Goal: Communication & Community: Answer question/provide support

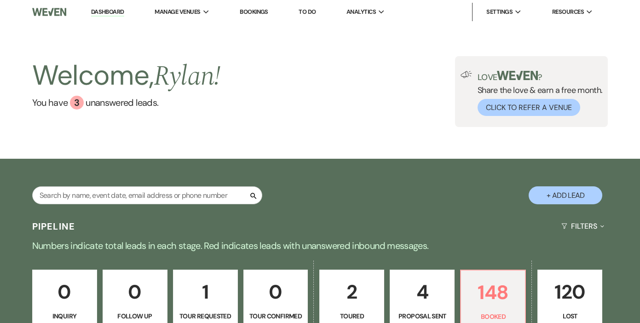
scroll to position [143, 0]
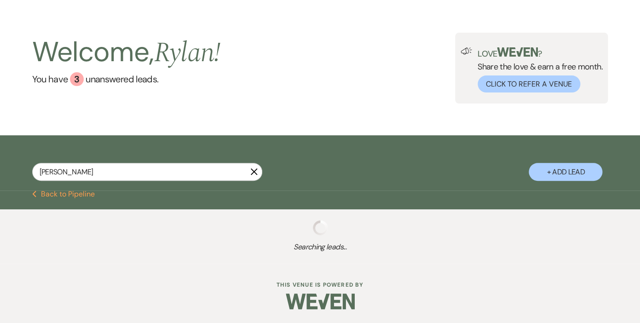
scroll to position [9, 0]
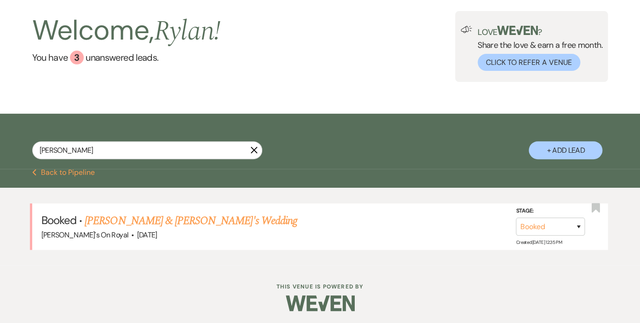
scroll to position [47, 0]
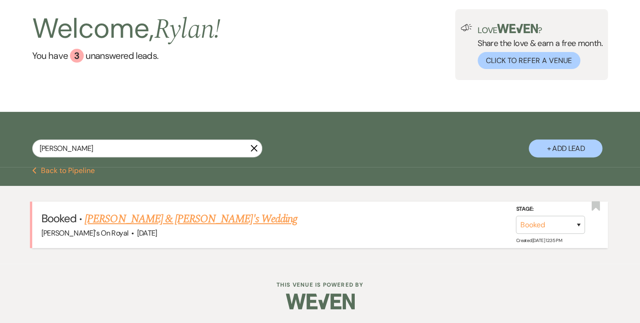
type input "[PERSON_NAME]"
click at [145, 220] on link "[PERSON_NAME] & [PERSON_NAME]'s Wedding" at bounding box center [191, 219] width 213 height 17
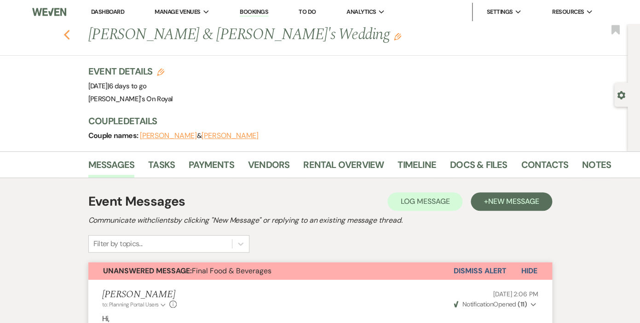
click at [67, 38] on use "button" at bounding box center [67, 35] width 6 height 10
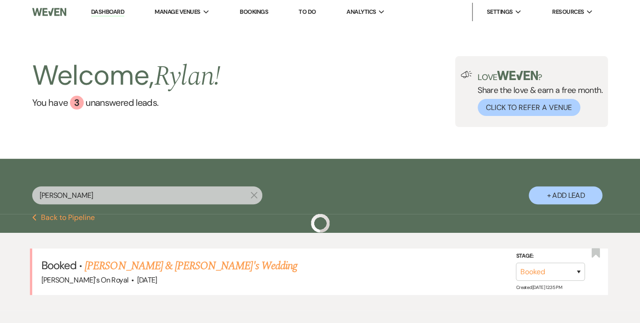
scroll to position [47, 0]
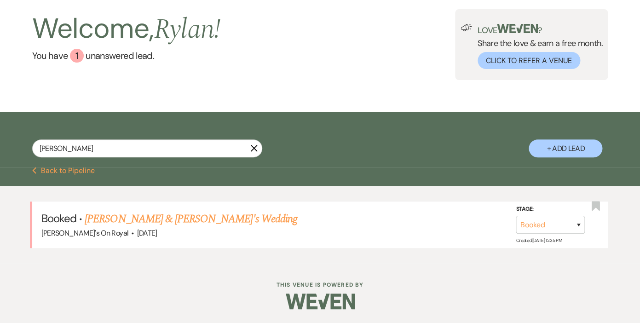
click at [255, 148] on use "button" at bounding box center [253, 148] width 7 height 7
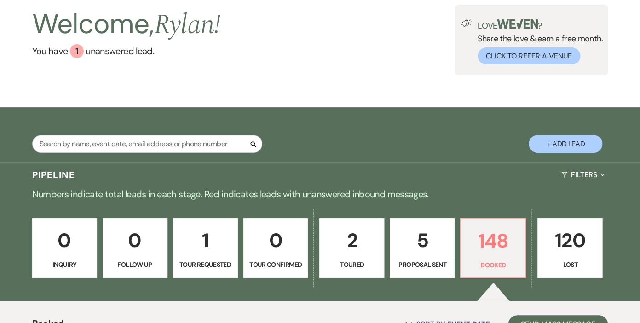
scroll to position [44, 0]
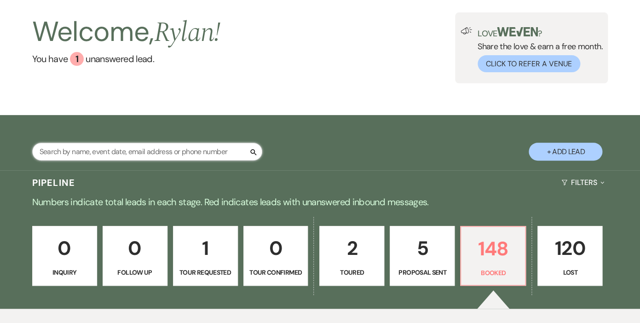
click at [156, 153] on input "text" at bounding box center [147, 152] width 230 height 18
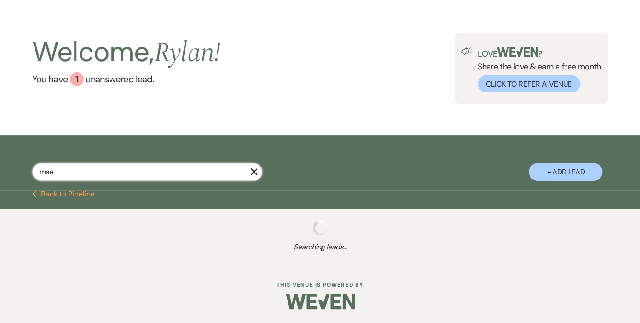
scroll to position [23, 0]
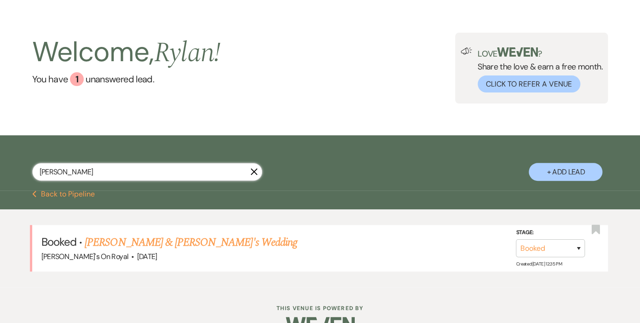
type input "[PERSON_NAME]"
click at [209, 242] on link "[PERSON_NAME] & [PERSON_NAME]'s Wedding" at bounding box center [191, 242] width 213 height 17
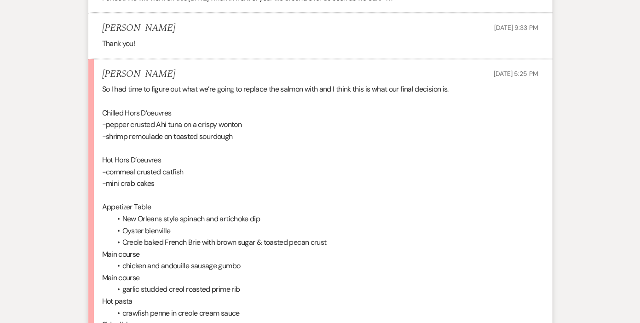
scroll to position [3329, 0]
click at [101, 89] on li "[PERSON_NAME] [DATE] 5:25 PM So I had time to figure out what we’re going to re…" at bounding box center [320, 212] width 464 height 305
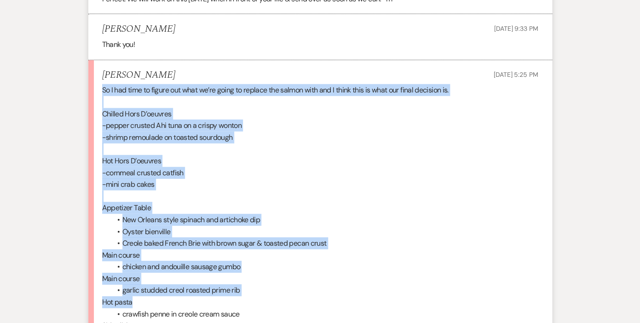
drag, startPoint x: 103, startPoint y: 90, endPoint x: 214, endPoint y: 302, distance: 239.6
click at [214, 302] on div "So I had time to figure out what we’re going to replace the salmon with and I t…" at bounding box center [320, 219] width 436 height 271
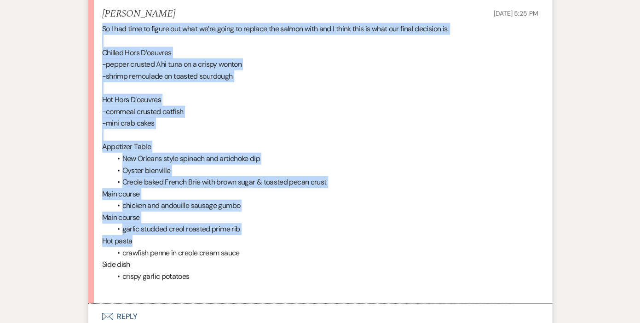
scroll to position [3381, 0]
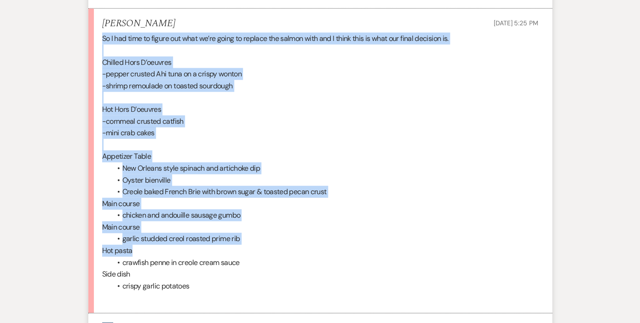
copy div "So I had time to figure out what we’re going to replace the salmon with and I t…"
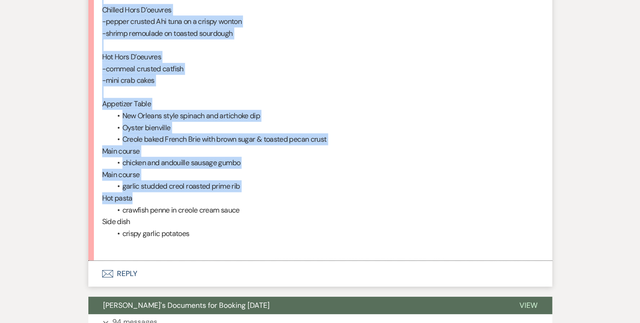
scroll to position [3501, 0]
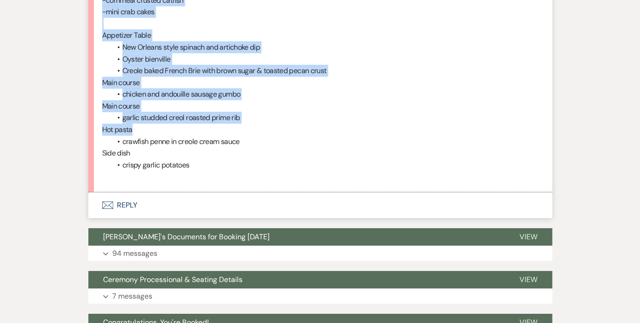
drag, startPoint x: 123, startPoint y: 141, endPoint x: 214, endPoint y: 164, distance: 93.1
click at [214, 164] on div "So I had time to figure out what we’re going to replace the salmon with and I t…" at bounding box center [320, 47] width 436 height 271
copy div "crawfish penne in creole cream sauce Side dish crispy garlic potatoes"
click at [254, 150] on p "Side dish" at bounding box center [320, 153] width 436 height 12
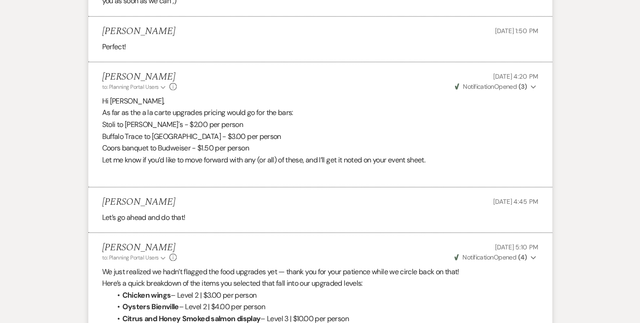
scroll to position [1435, 0]
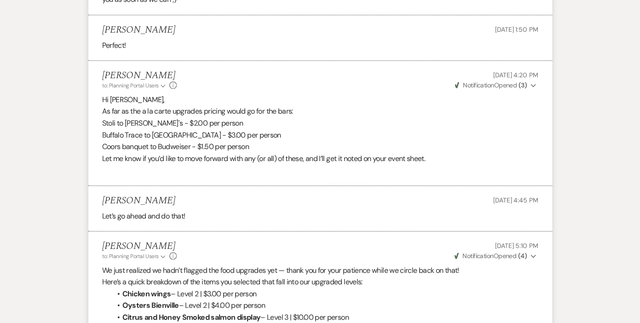
drag, startPoint x: 101, startPoint y: 122, endPoint x: 275, endPoint y: 150, distance: 176.2
click at [275, 150] on li "[PERSON_NAME] to: Planning Portal Users Expand Info [DATE] 4:20 PM Weven Check …" at bounding box center [320, 123] width 464 height 125
copy div "Stoli to [PERSON_NAME]'s - $2.00 per person Buffalo Trace to [GEOGRAPHIC_DATA] …"
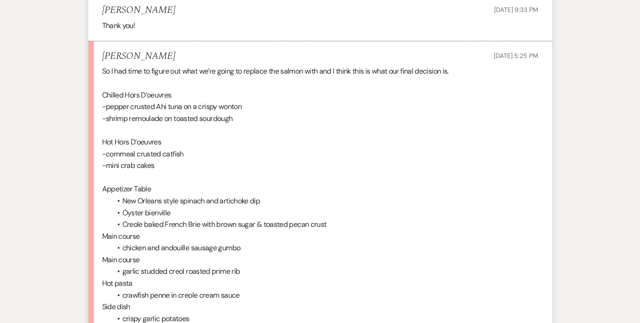
scroll to position [3599, 0]
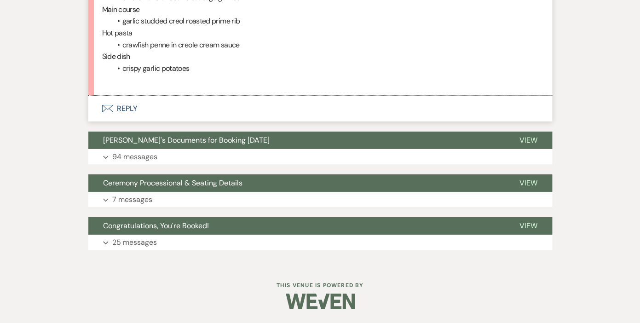
click at [131, 109] on button "Envelope Reply" at bounding box center [320, 109] width 464 height 26
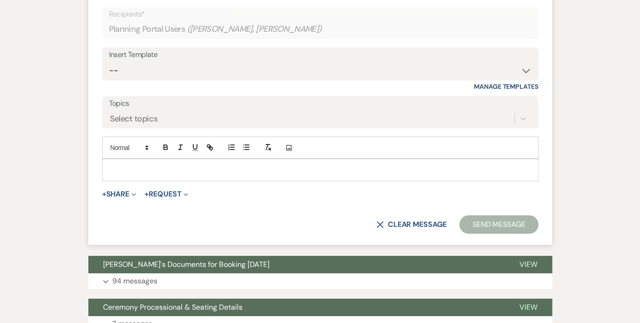
scroll to position [3719, 0]
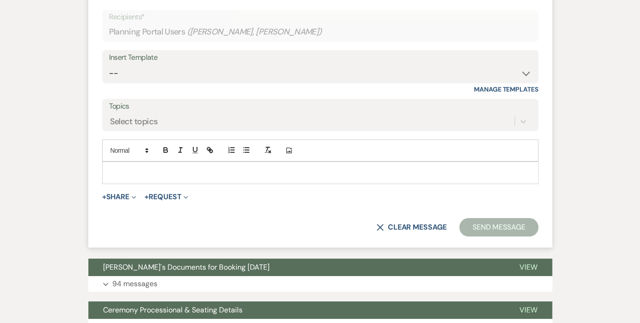
click at [208, 173] on p at bounding box center [321, 173] width 422 height 10
click at [119, 197] on button "+ Share Expand" at bounding box center [119, 196] width 35 height 7
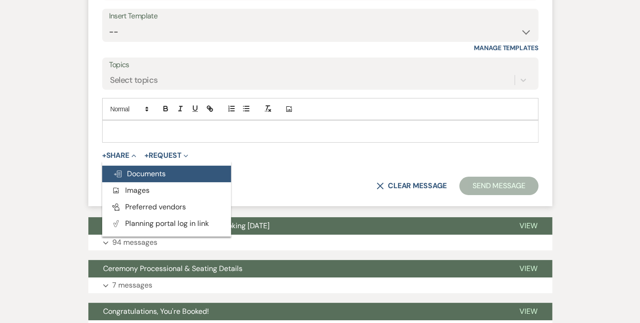
scroll to position [3763, 0]
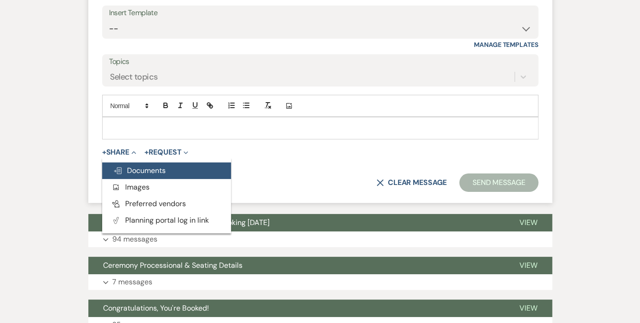
click at [136, 170] on span "Doc Upload Documents" at bounding box center [139, 171] width 52 height 10
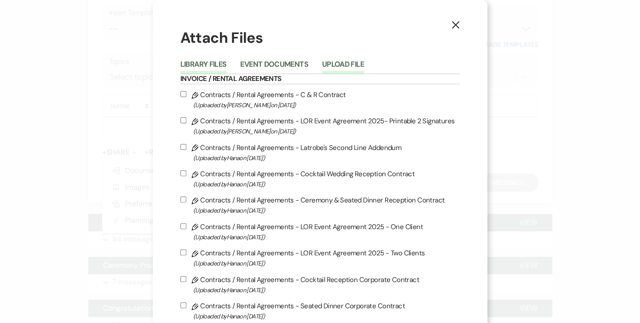
click at [343, 64] on button "Upload File" at bounding box center [343, 67] width 42 height 13
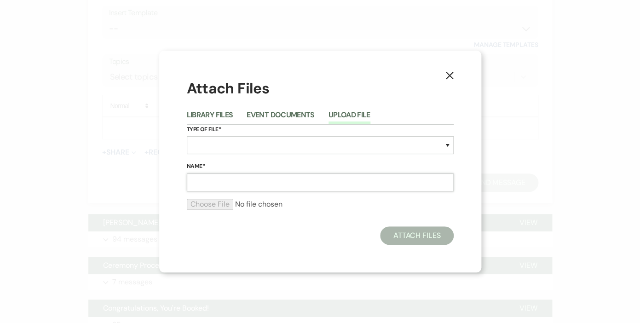
click at [223, 183] on input "Name*" at bounding box center [320, 183] width 267 height 18
click at [187, 136] on select "Special Event Insurance Vendor Certificate of Insurance Contracts / Rental Agre…" at bounding box center [320, 145] width 267 height 18
select select "22"
click option "Invoices" at bounding box center [0, 0] width 0 height 0
click at [220, 184] on input "Name*" at bounding box center [320, 183] width 267 height 18
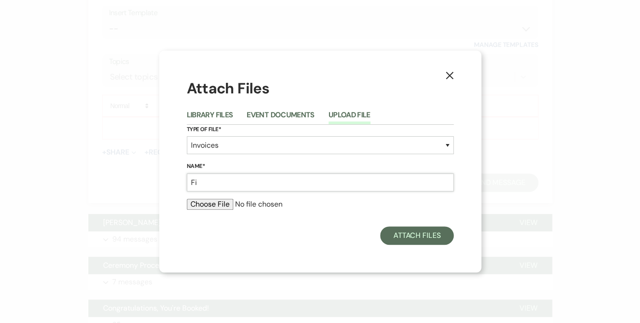
type input "F"
type input "E"
type input "Final Invoice"
click at [214, 202] on input "file" at bounding box center [320, 204] width 267 height 11
type input "C:\fakepath\[PERSON_NAME] Darensborg Final Invoice for [DATE].pdf"
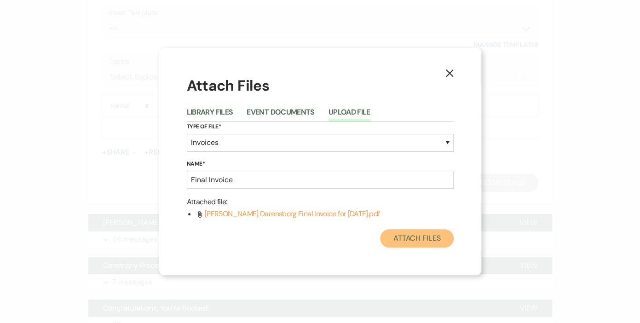
click at [419, 242] on button "Attach Files" at bounding box center [416, 238] width 73 height 18
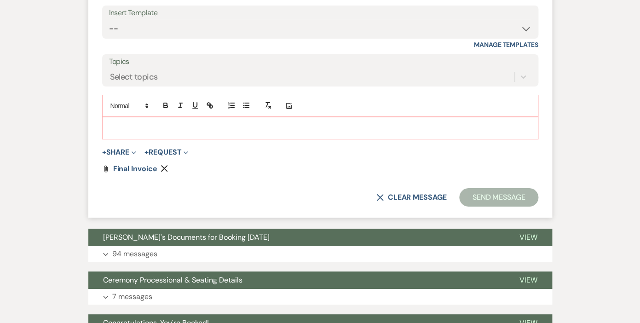
click at [167, 123] on div at bounding box center [320, 127] width 435 height 21
click at [142, 171] on span "Final Invoice" at bounding box center [135, 169] width 44 height 10
click at [123, 130] on p at bounding box center [321, 128] width 422 height 10
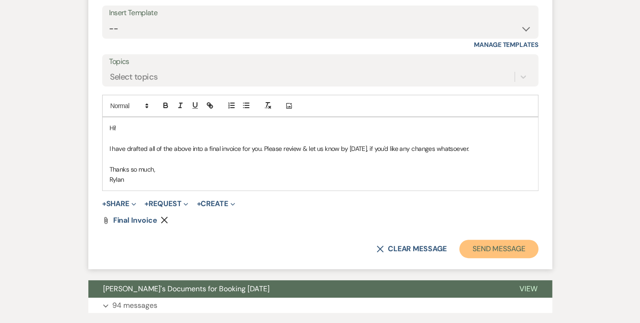
click at [489, 246] on button "Send Message" at bounding box center [498, 249] width 79 height 18
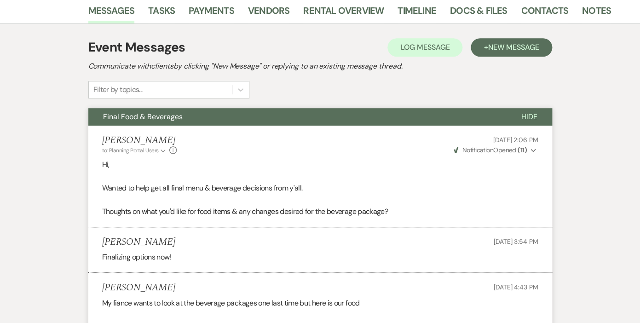
scroll to position [242, 0]
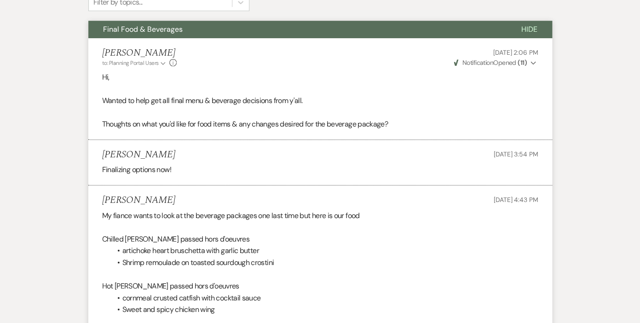
click at [526, 26] on span "Hide" at bounding box center [529, 29] width 16 height 10
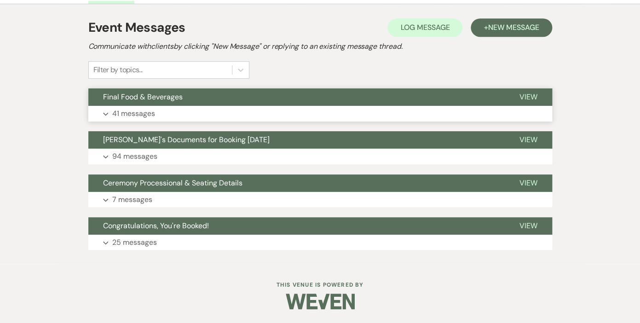
scroll to position [174, 0]
click at [127, 152] on p "94 messages" at bounding box center [134, 157] width 45 height 12
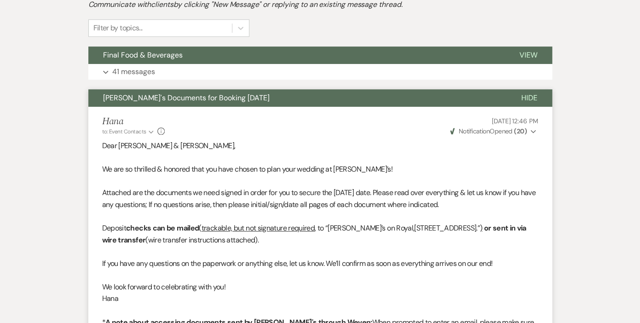
scroll to position [217, 0]
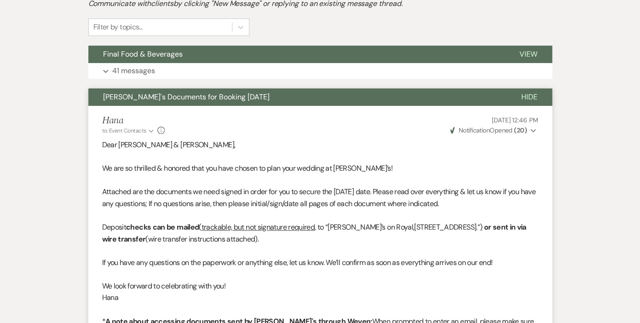
click at [533, 98] on span "Hide" at bounding box center [529, 97] width 16 height 10
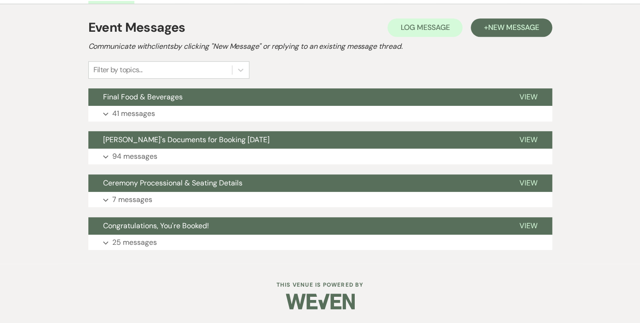
scroll to position [0, 0]
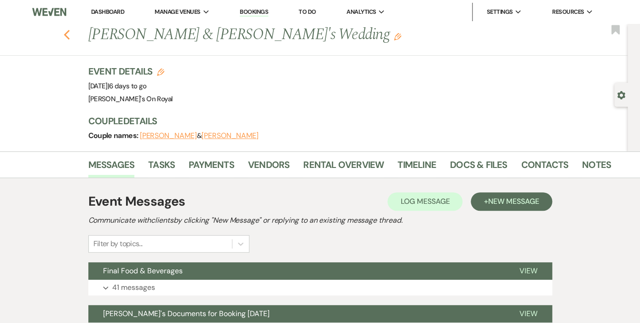
click at [69, 35] on icon "Previous" at bounding box center [67, 34] width 7 height 11
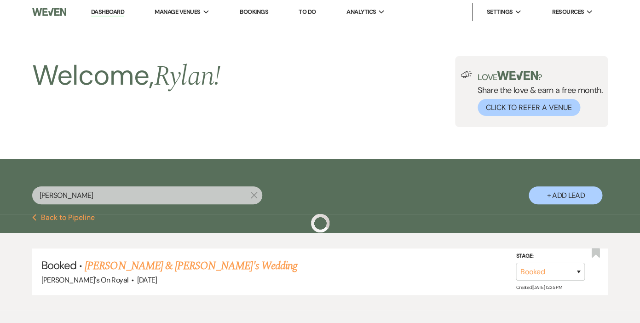
scroll to position [23, 0]
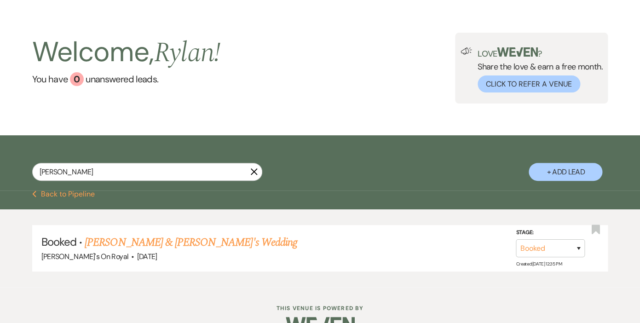
click at [254, 170] on icon "X" at bounding box center [253, 171] width 7 height 7
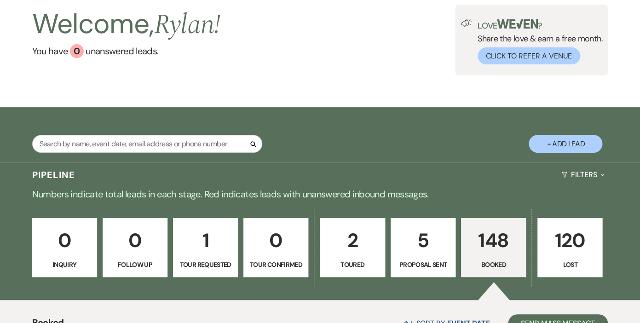
scroll to position [32, 0]
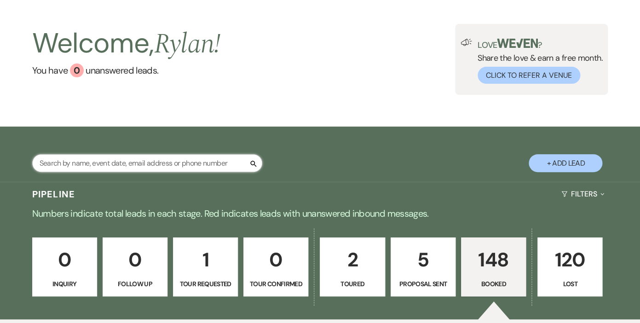
click at [216, 160] on input "text" at bounding box center [147, 163] width 230 height 18
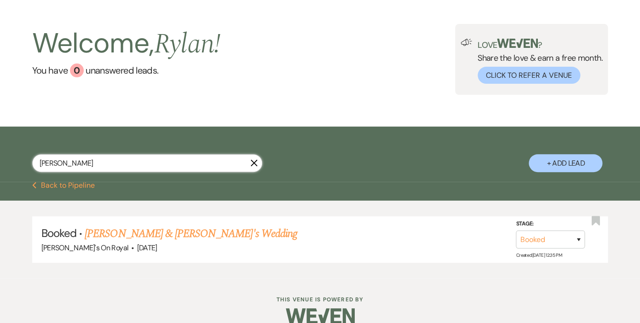
scroll to position [47, 0]
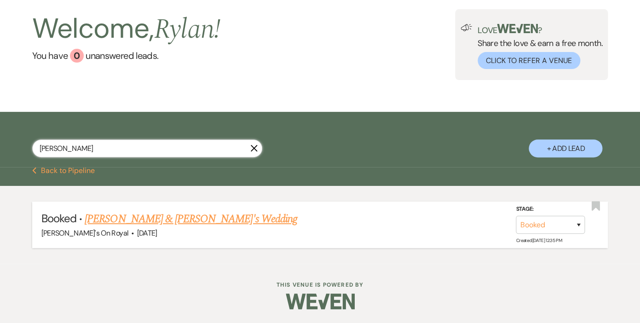
type input "[PERSON_NAME]"
click at [183, 218] on link "[PERSON_NAME] & [PERSON_NAME]'s Wedding" at bounding box center [191, 219] width 213 height 17
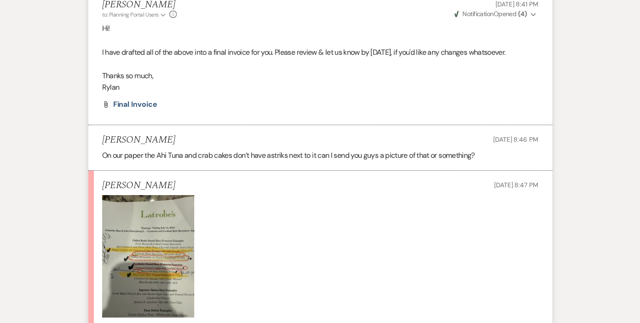
scroll to position [3936, 0]
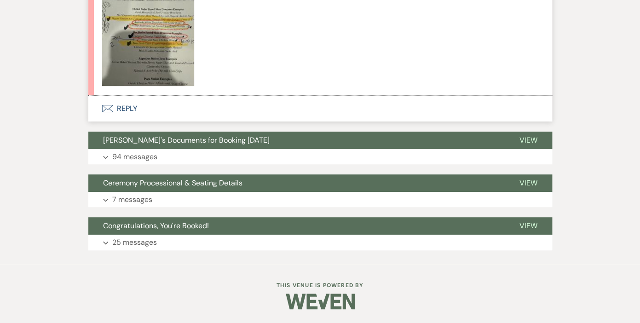
click at [126, 106] on button "Envelope Reply" at bounding box center [320, 109] width 464 height 26
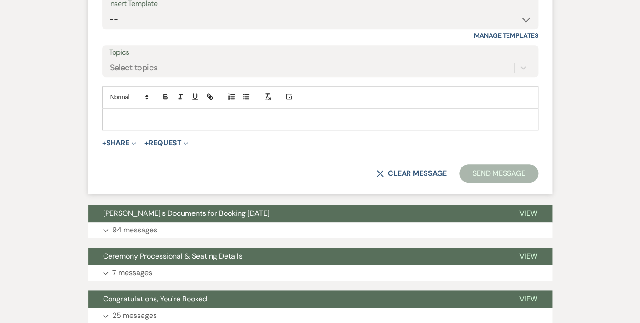
scroll to position [4184, 0]
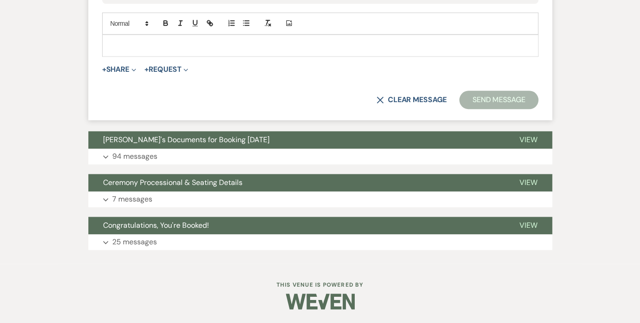
click at [183, 47] on p at bounding box center [321, 46] width 422 height 10
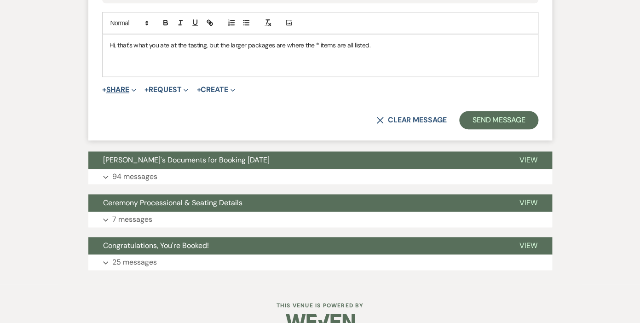
click at [132, 90] on span "Expand" at bounding box center [132, 90] width 7 height 10
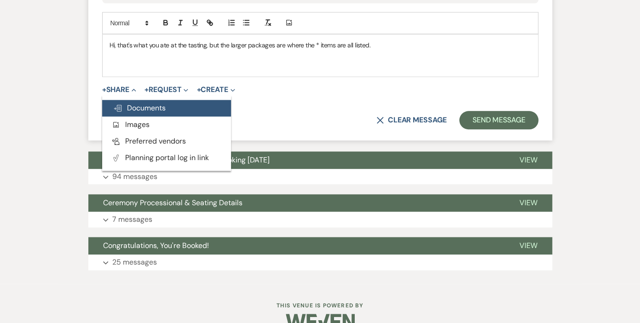
click at [129, 110] on span "Doc Upload Documents" at bounding box center [139, 108] width 52 height 10
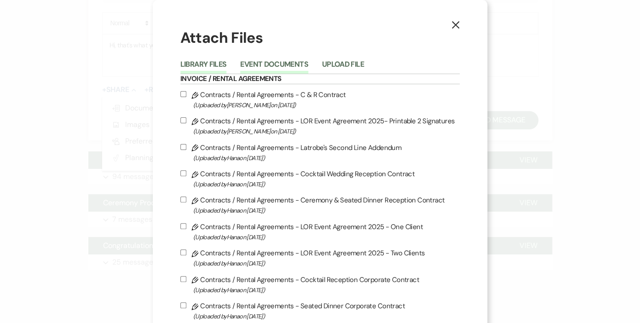
click at [290, 65] on button "Event Documents" at bounding box center [274, 67] width 68 height 13
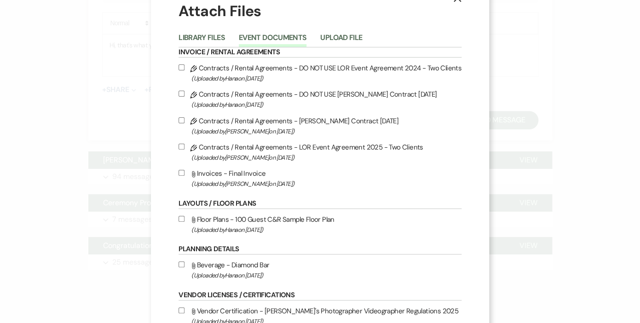
scroll to position [0, 0]
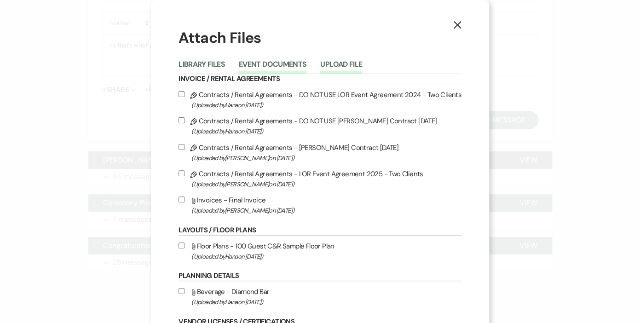
click at [341, 62] on button "Upload File" at bounding box center [341, 67] width 42 height 13
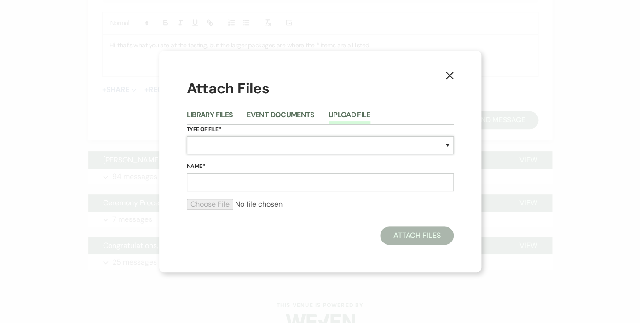
click at [187, 136] on select "Special Event Insurance Vendor Certificate of Insurance Contracts / Rental Agre…" at bounding box center [320, 145] width 267 height 18
select select "66"
click option "Menu" at bounding box center [0, 0] width 0 height 0
click at [214, 182] on input "Name*" at bounding box center [320, 183] width 267 height 18
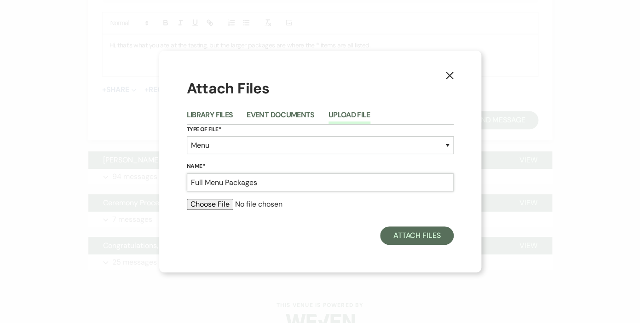
type input "Full Menu Packages"
click at [212, 206] on input "file" at bounding box center [320, 204] width 267 height 11
type input "C:\fakepath\FILED [DATE] Latrobe's Fall 2025 Cocktail Packages .pdf"
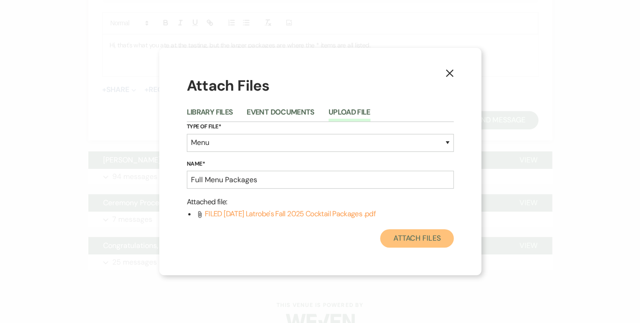
click at [414, 242] on button "Attach Files" at bounding box center [416, 238] width 73 height 18
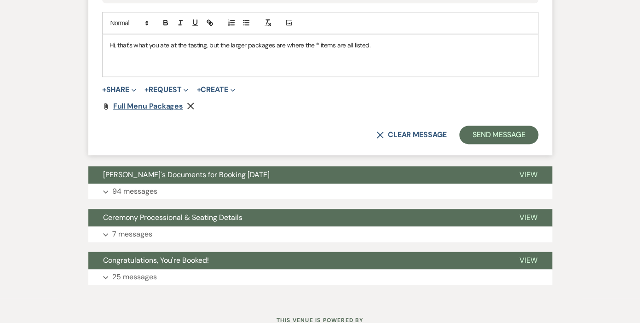
click at [163, 107] on span "Full Menu Packages" at bounding box center [148, 106] width 70 height 10
click at [188, 106] on icon "Remove" at bounding box center [190, 105] width 7 height 7
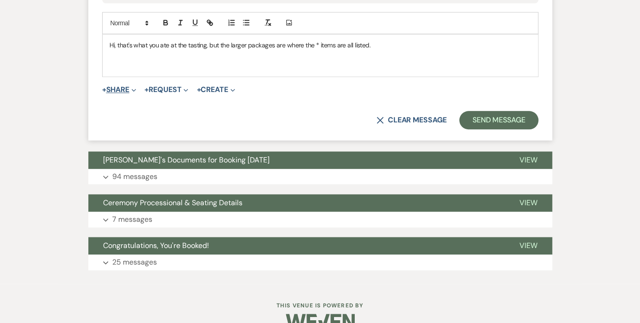
click at [132, 88] on span "Expand" at bounding box center [132, 90] width 7 height 10
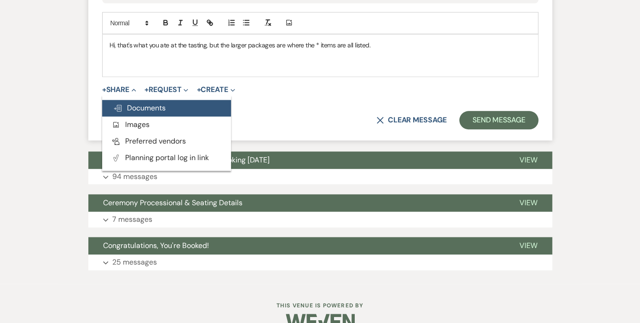
click at [134, 111] on span "Doc Upload Documents" at bounding box center [139, 108] width 52 height 10
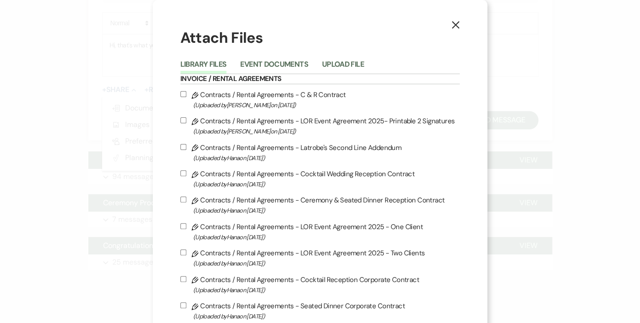
click at [454, 25] on icon "X" at bounding box center [456, 25] width 8 height 8
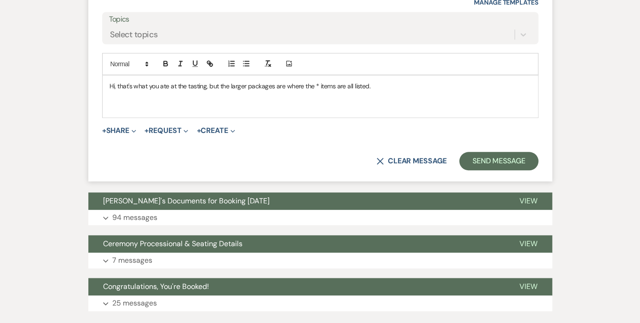
scroll to position [4144, 0]
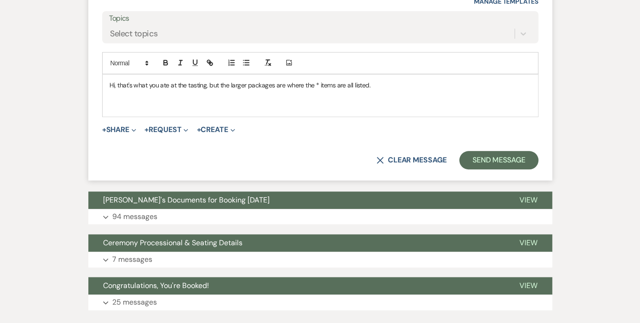
click at [384, 86] on p "Hi, that's what you ate at the tasting, but the larger packages are where the *…" at bounding box center [321, 85] width 422 height 10
click at [130, 132] on button "+ Share Expand" at bounding box center [119, 129] width 35 height 7
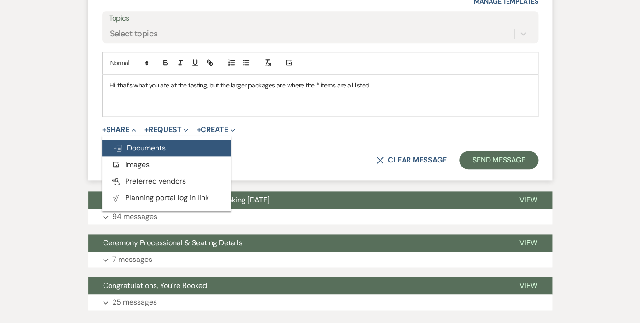
click at [126, 151] on span "Doc Upload Documents" at bounding box center [139, 148] width 52 height 10
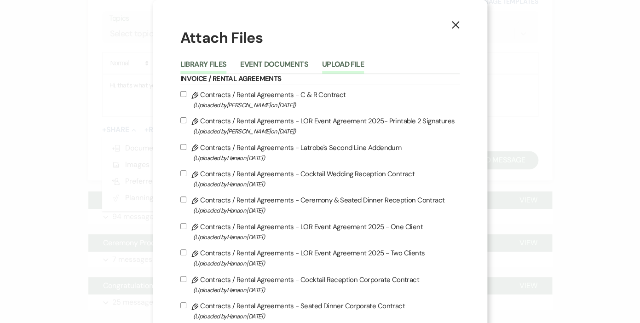
click at [347, 65] on button "Upload File" at bounding box center [343, 67] width 42 height 13
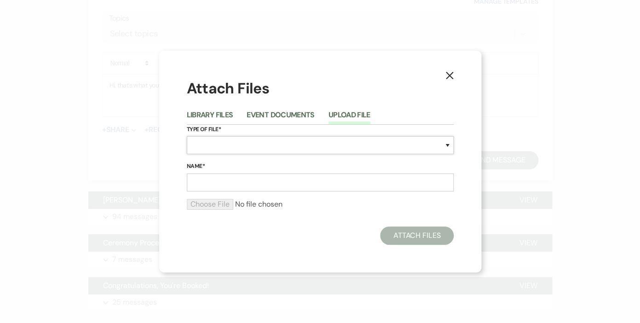
click at [187, 136] on select "Special Event Insurance Vendor Certificate of Insurance Contracts / Rental Agre…" at bounding box center [320, 145] width 267 height 18
select select "66"
click option "Menu" at bounding box center [0, 0] width 0 height 0
click at [210, 183] on input "Name*" at bounding box center [320, 183] width 267 height 18
click at [211, 179] on input "Name*" at bounding box center [320, 183] width 267 height 18
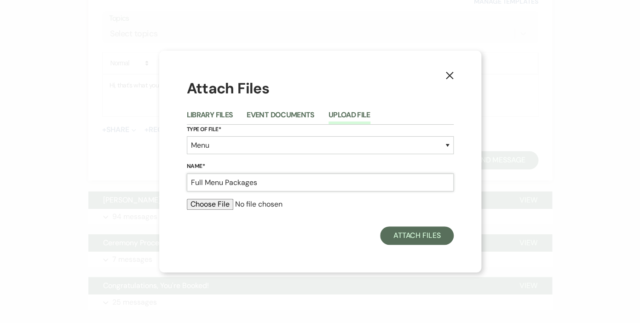
type input "Full Menu Packages"
click at [210, 204] on input "file" at bounding box center [320, 204] width 267 height 11
type input "C:\fakepath\FILED [DATE] Latrobe's Fall 2025 Wedding Packages .pdf"
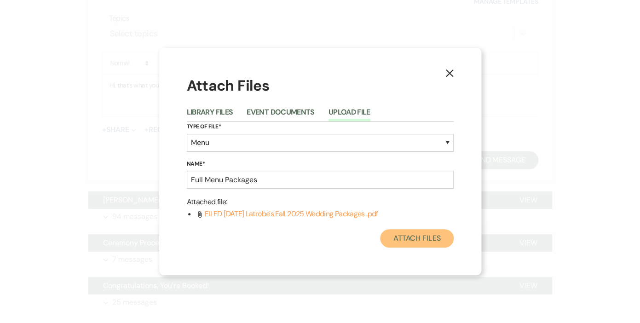
click at [425, 235] on button "Attach Files" at bounding box center [416, 238] width 73 height 18
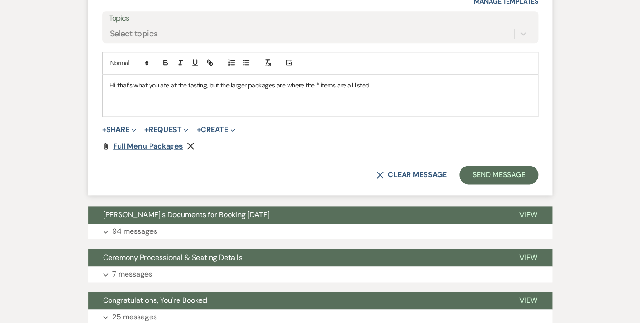
click at [158, 147] on span "Full Menu Packages" at bounding box center [148, 146] width 70 height 10
click at [189, 145] on icon "Remove" at bounding box center [190, 145] width 7 height 7
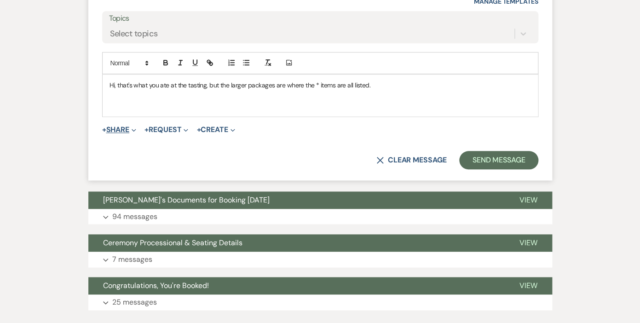
click at [114, 130] on button "+ Share Expand" at bounding box center [119, 129] width 35 height 7
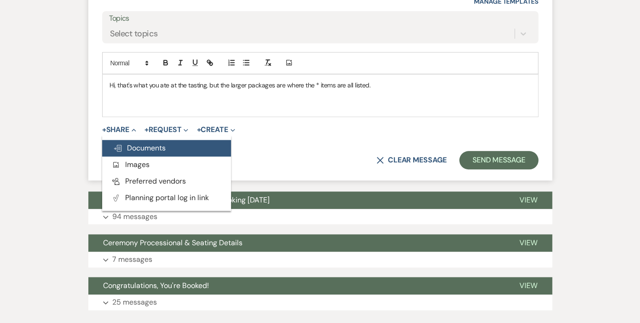
click at [137, 148] on span "Doc Upload Documents" at bounding box center [139, 148] width 52 height 10
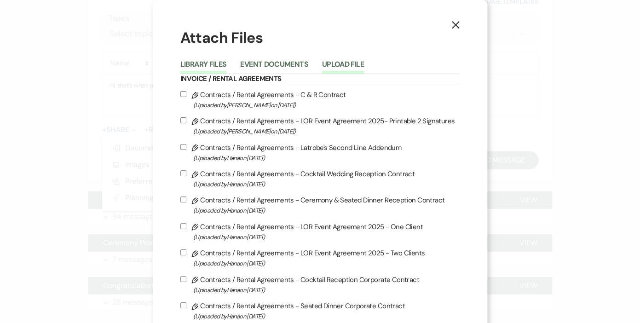
click at [359, 63] on button "Upload File" at bounding box center [343, 67] width 42 height 13
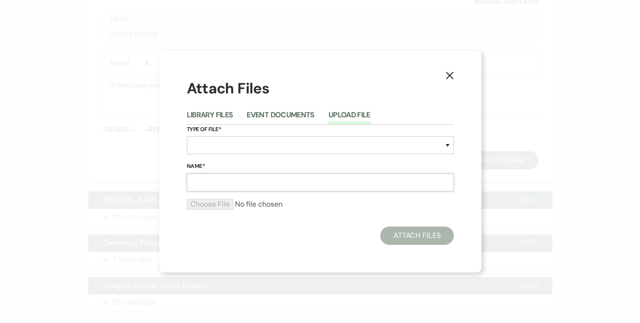
click at [224, 180] on input "Name*" at bounding box center [320, 183] width 267 height 18
type input "Full menu packages"
click at [187, 136] on select "Special Event Insurance Vendor Certificate of Insurance Contracts / Rental Agre…" at bounding box center [320, 145] width 267 height 18
select select "66"
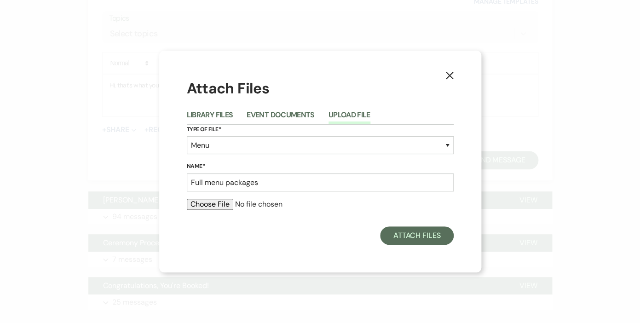
click at [209, 204] on input "file" at bounding box center [320, 204] width 267 height 11
type input "C:\fakepath\FILED [DATE] Latrobe's Fall 2025 Wedding.pdf"
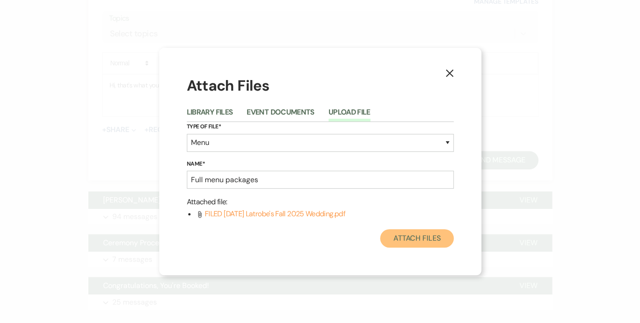
click at [409, 237] on button "Attach Files" at bounding box center [416, 238] width 73 height 18
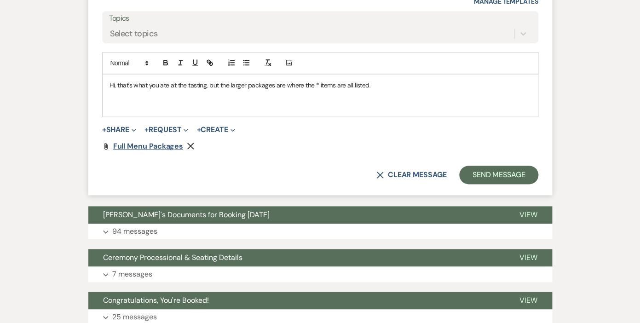
click at [165, 146] on span "Full menu packages" at bounding box center [148, 146] width 70 height 10
click at [389, 86] on p "Hi, that's what you ate at the tasting, but the larger packages are where the *…" at bounding box center [321, 85] width 422 height 10
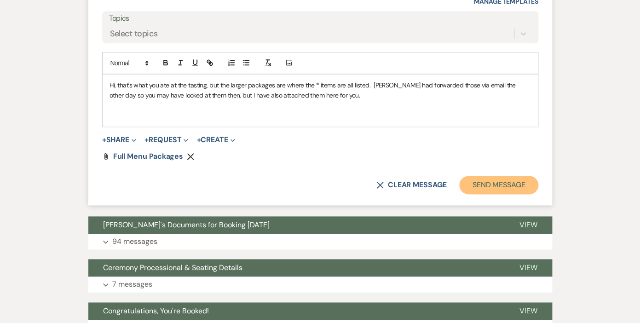
click at [504, 185] on button "Send Message" at bounding box center [498, 185] width 79 height 18
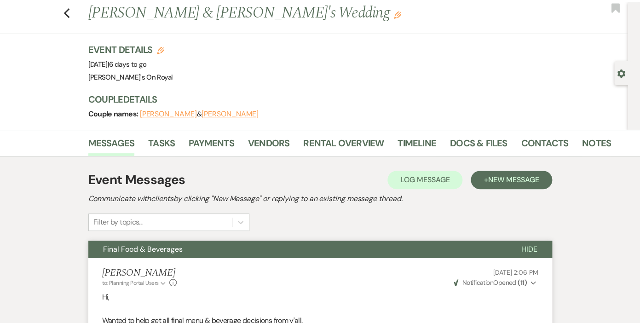
scroll to position [0, 0]
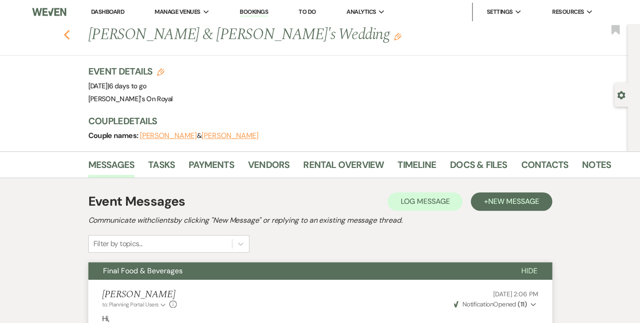
click at [66, 35] on use "button" at bounding box center [67, 35] width 6 height 10
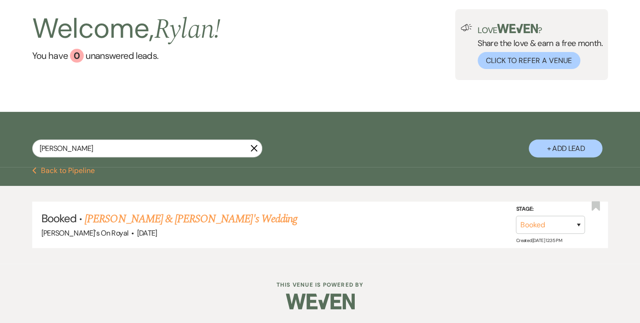
drag, startPoint x: 255, startPoint y: 149, endPoint x: 321, endPoint y: 79, distance: 95.7
click at [255, 149] on icon "X" at bounding box center [253, 148] width 7 height 7
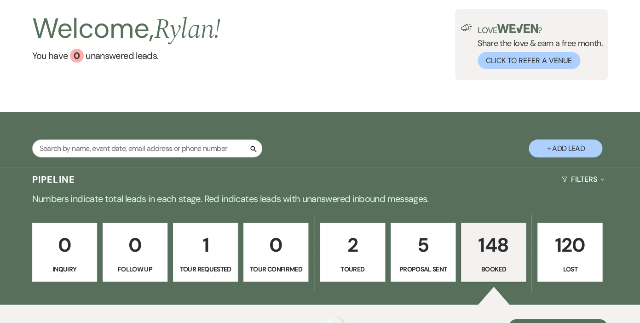
scroll to position [32, 0]
